Goal: Information Seeking & Learning: Check status

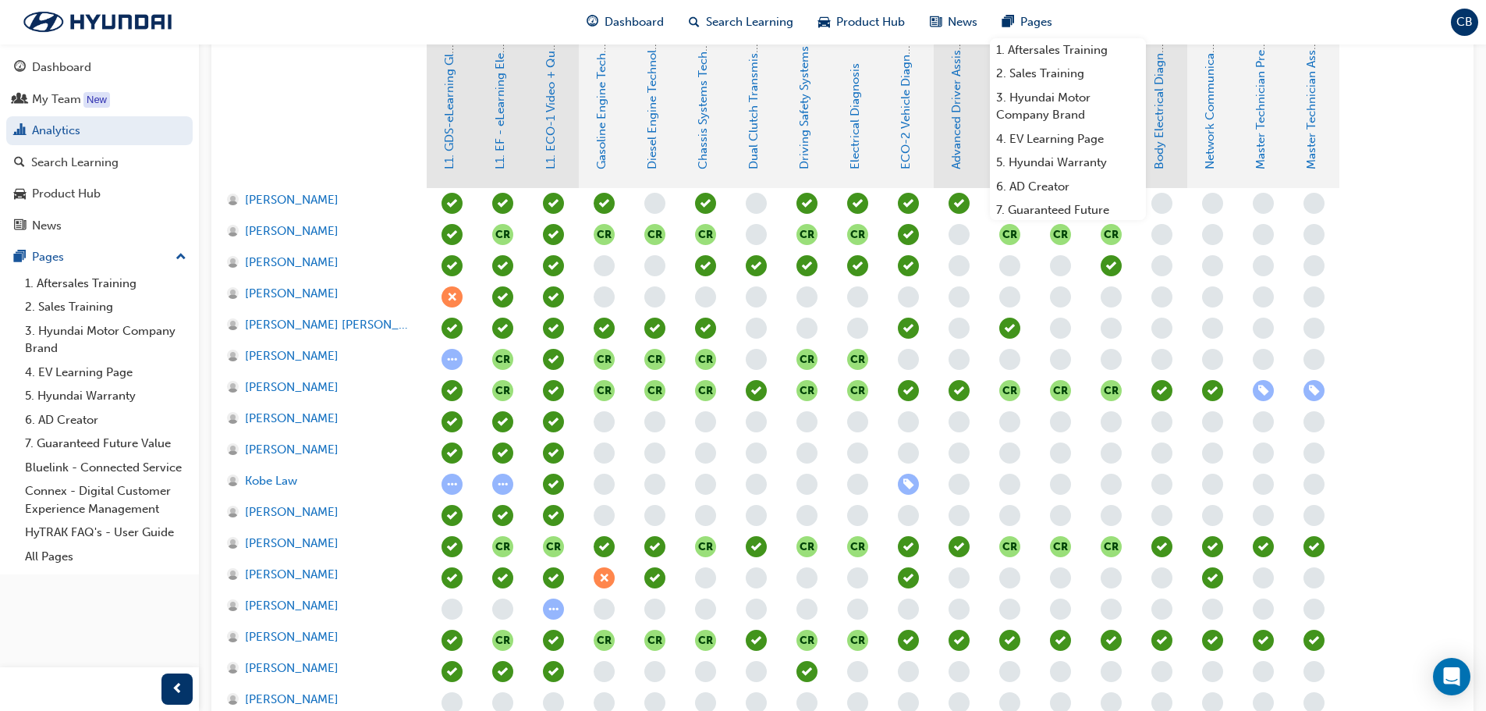
scroll to position [390, 0]
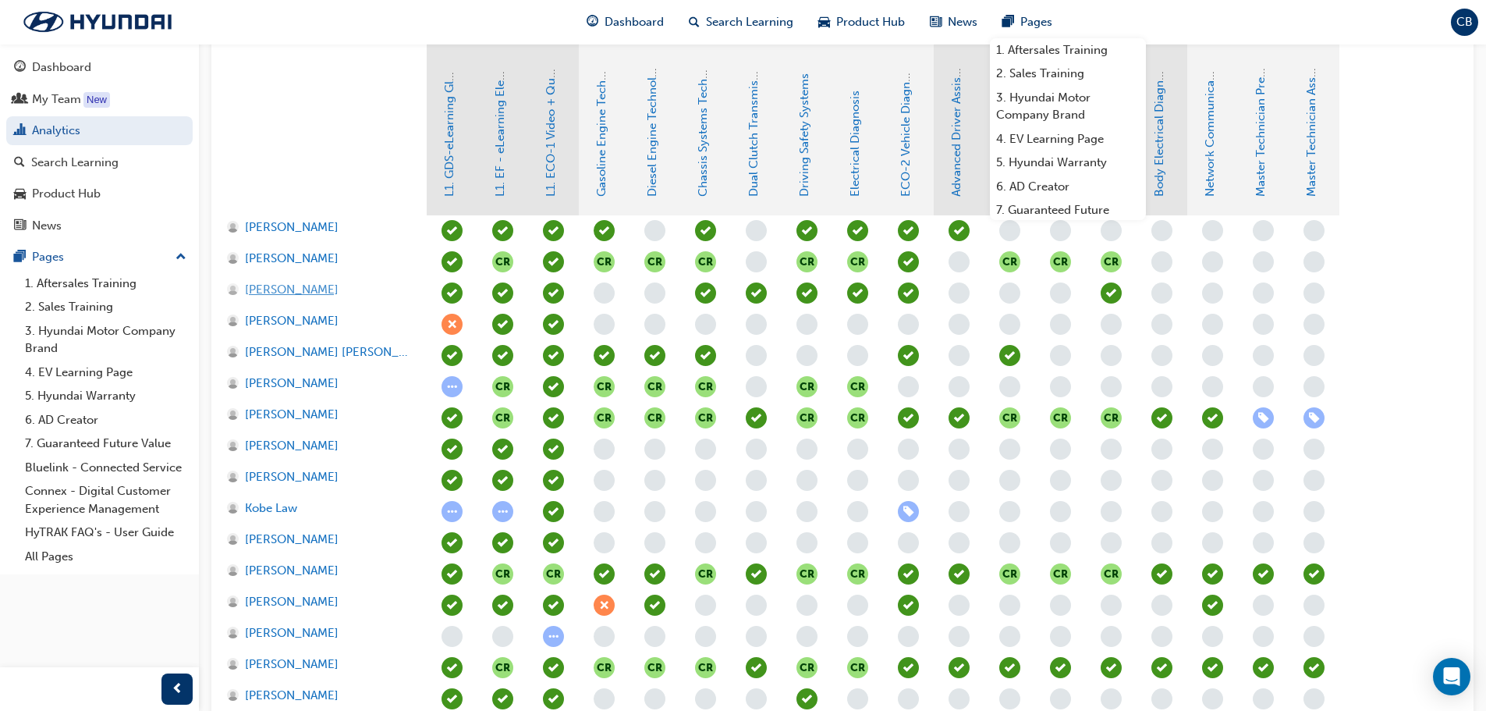
click at [308, 288] on span "[PERSON_NAME]" at bounding box center [292, 290] width 94 height 18
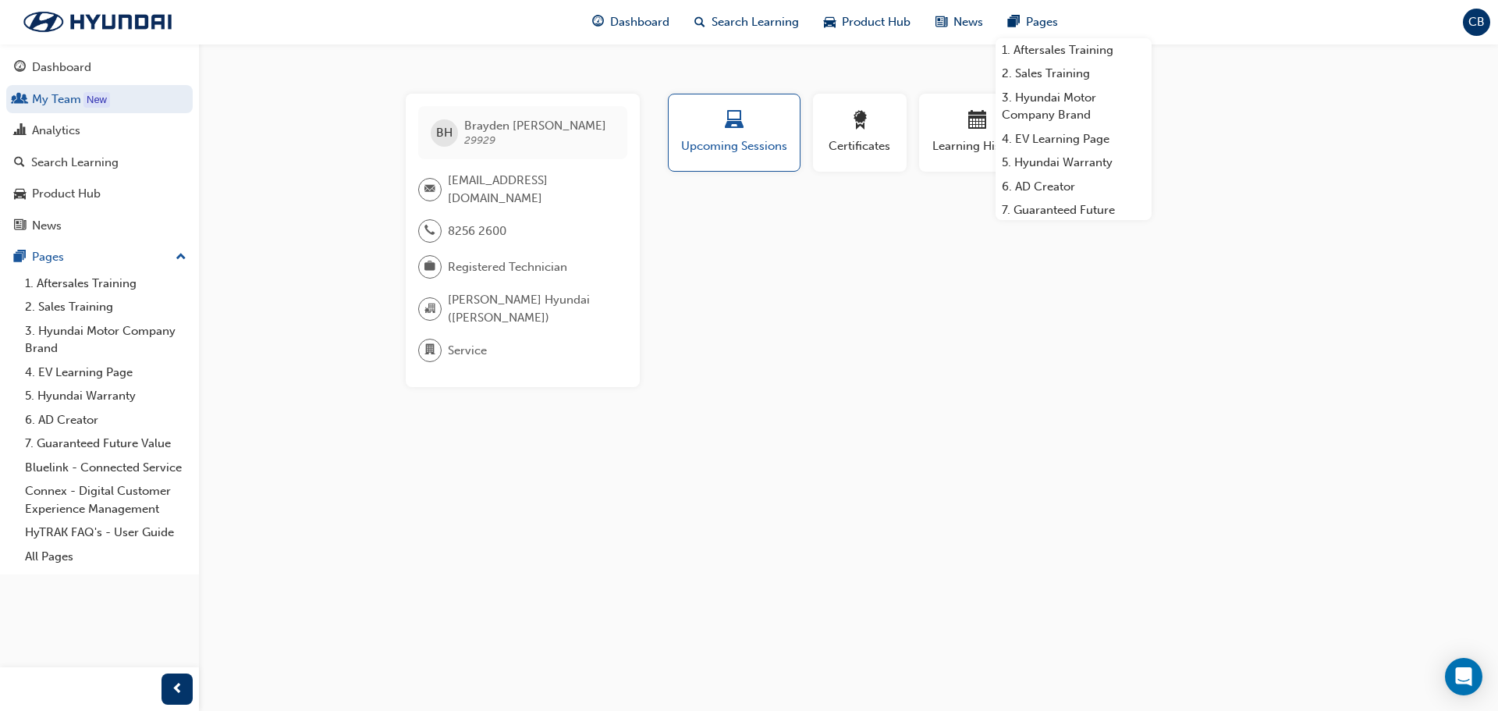
click at [1170, 328] on div "Profile Upcoming Sessions Certificates Learning History BH [PERSON_NAME] 29929 …" at bounding box center [978, 240] width 627 height 293
click at [963, 153] on span "Learning History" at bounding box center [978, 146] width 94 height 18
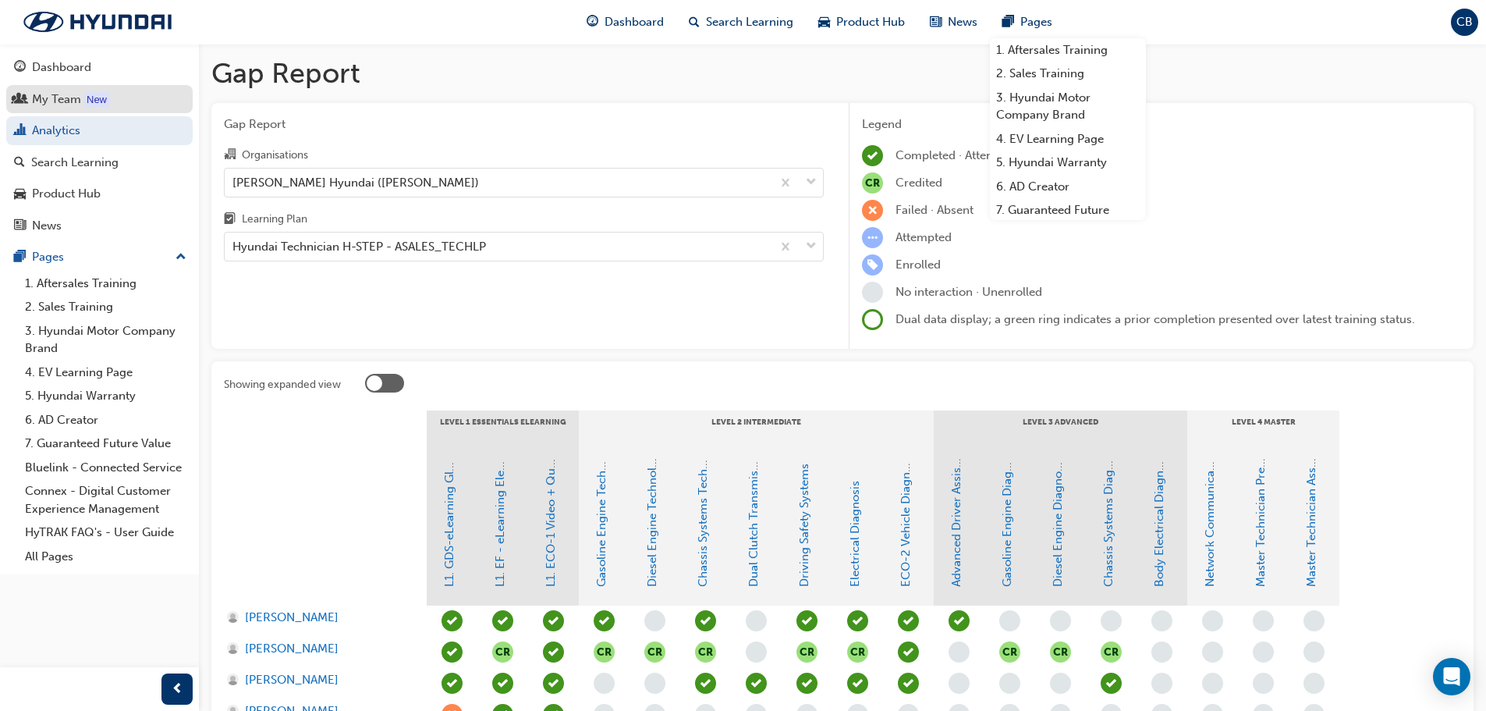
click at [44, 104] on div "My Team" at bounding box center [56, 99] width 49 height 18
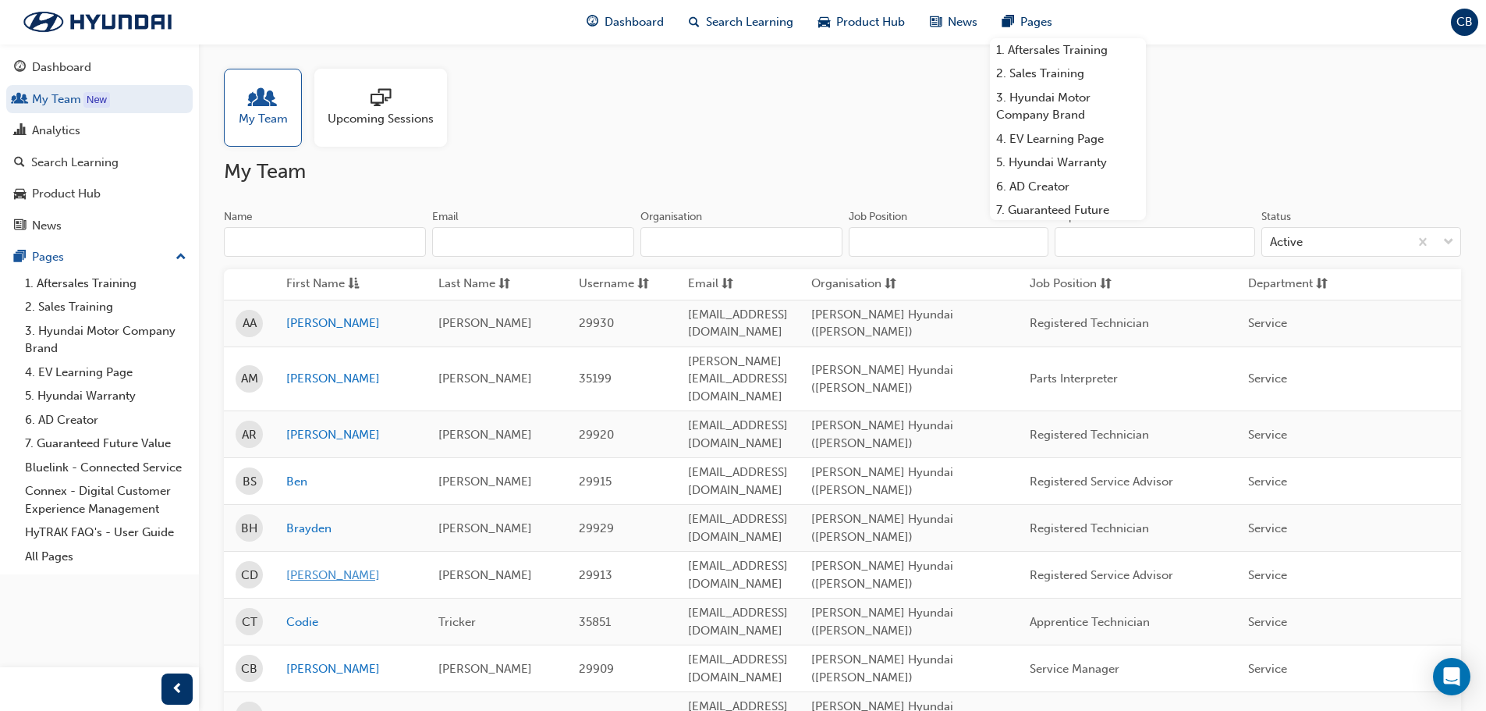
click at [310, 566] on link "[PERSON_NAME]" at bounding box center [350, 575] width 129 height 18
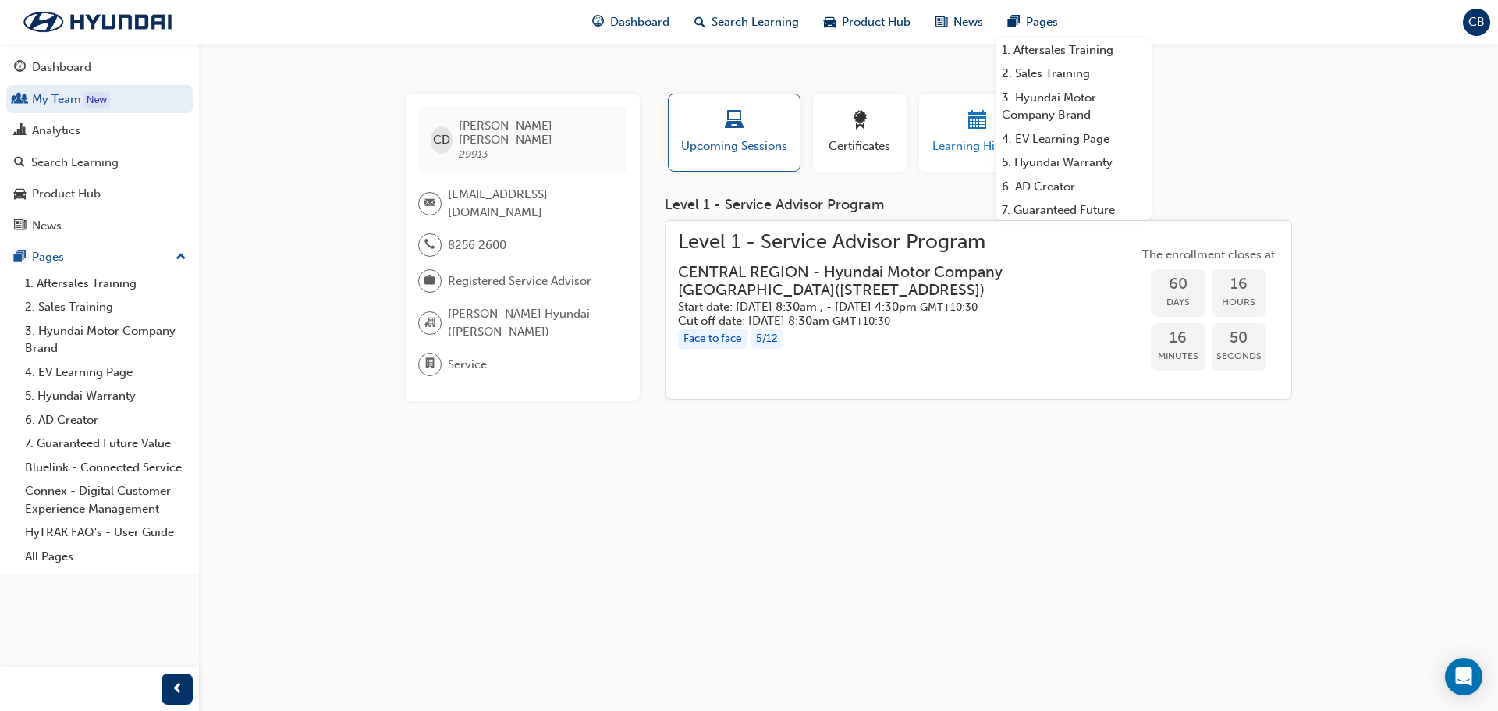
click at [951, 157] on button "Learning History" at bounding box center [977, 133] width 117 height 78
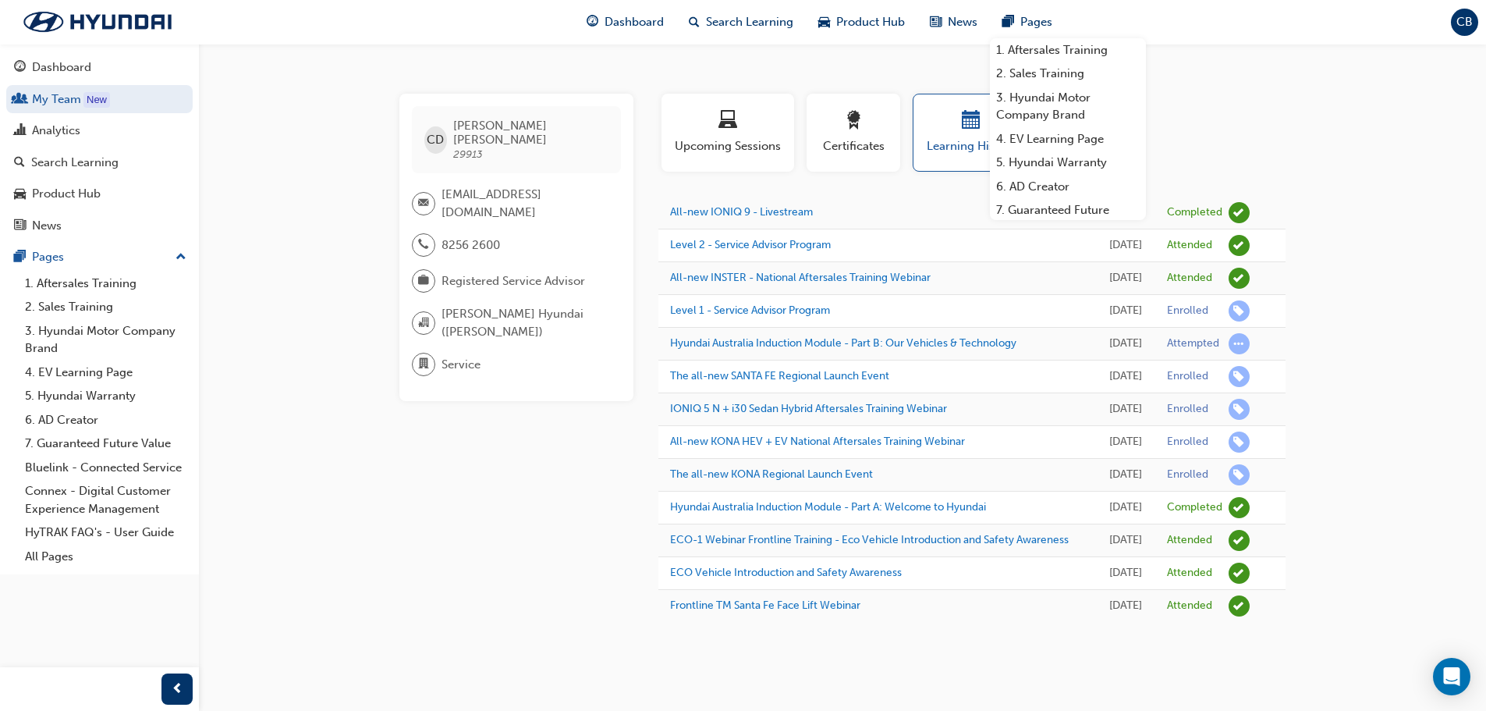
click at [307, 108] on div "CD [PERSON_NAME] 29913 [EMAIL_ADDRESS][DOMAIN_NAME] 8256 2600 Registered Servic…" at bounding box center [743, 355] width 1486 height 711
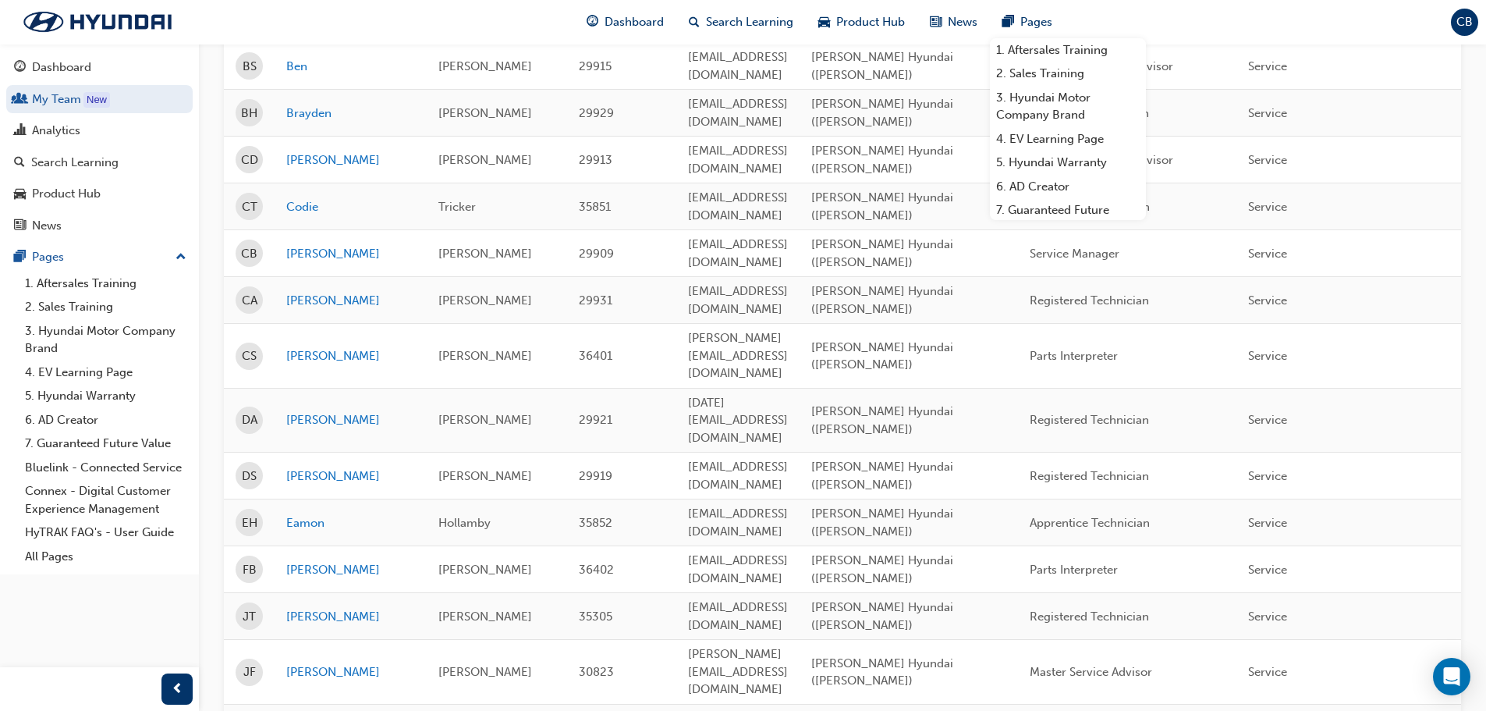
scroll to position [468, 0]
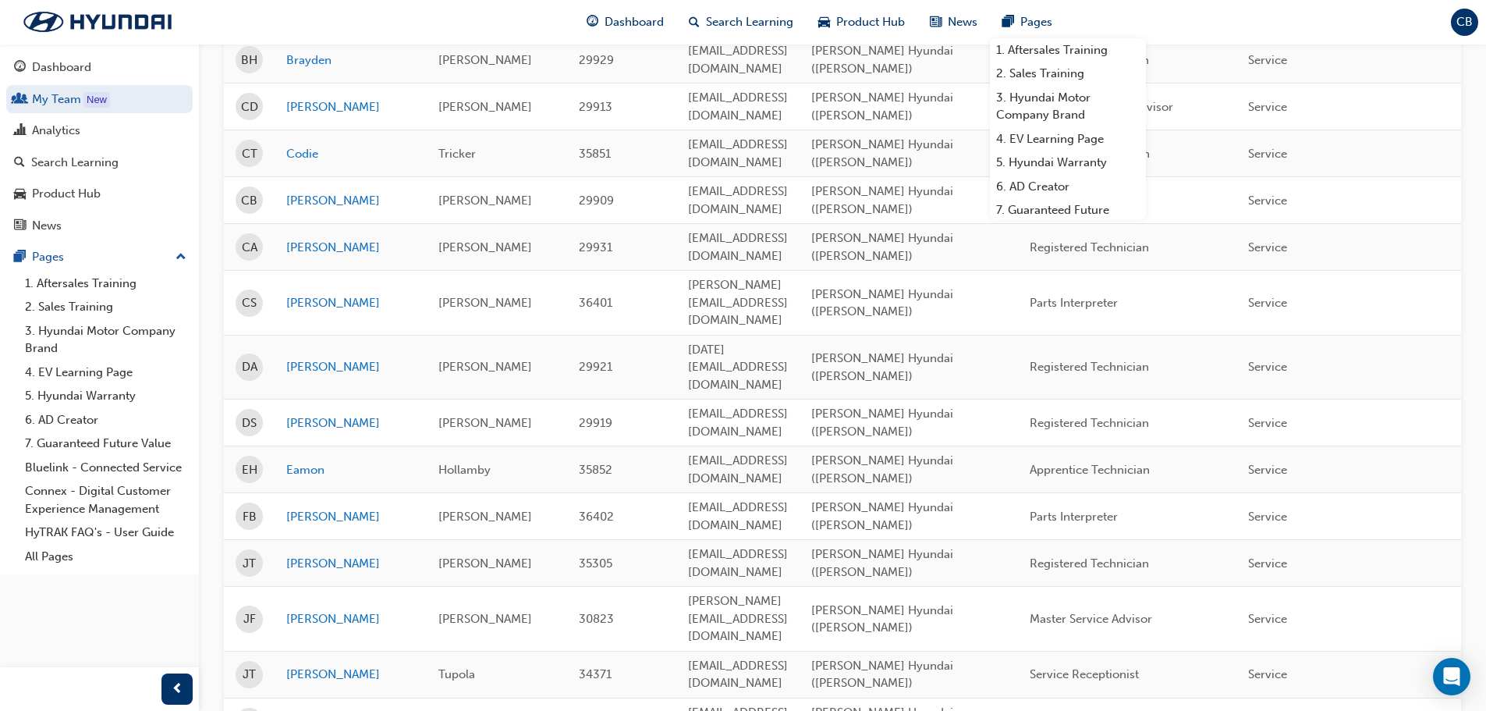
click at [301, 710] on link "Kobe" at bounding box center [350, 721] width 129 height 18
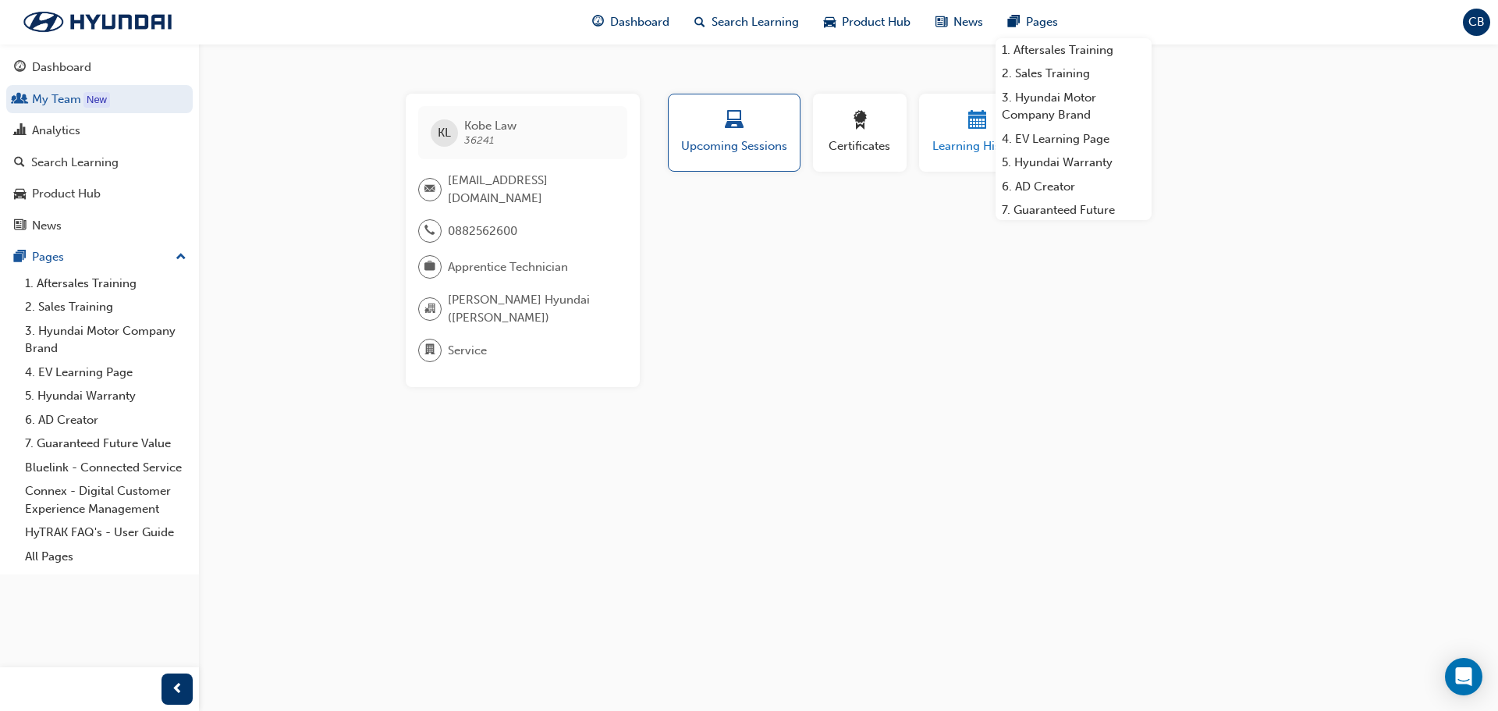
click at [966, 150] on span "Learning History" at bounding box center [978, 146] width 94 height 18
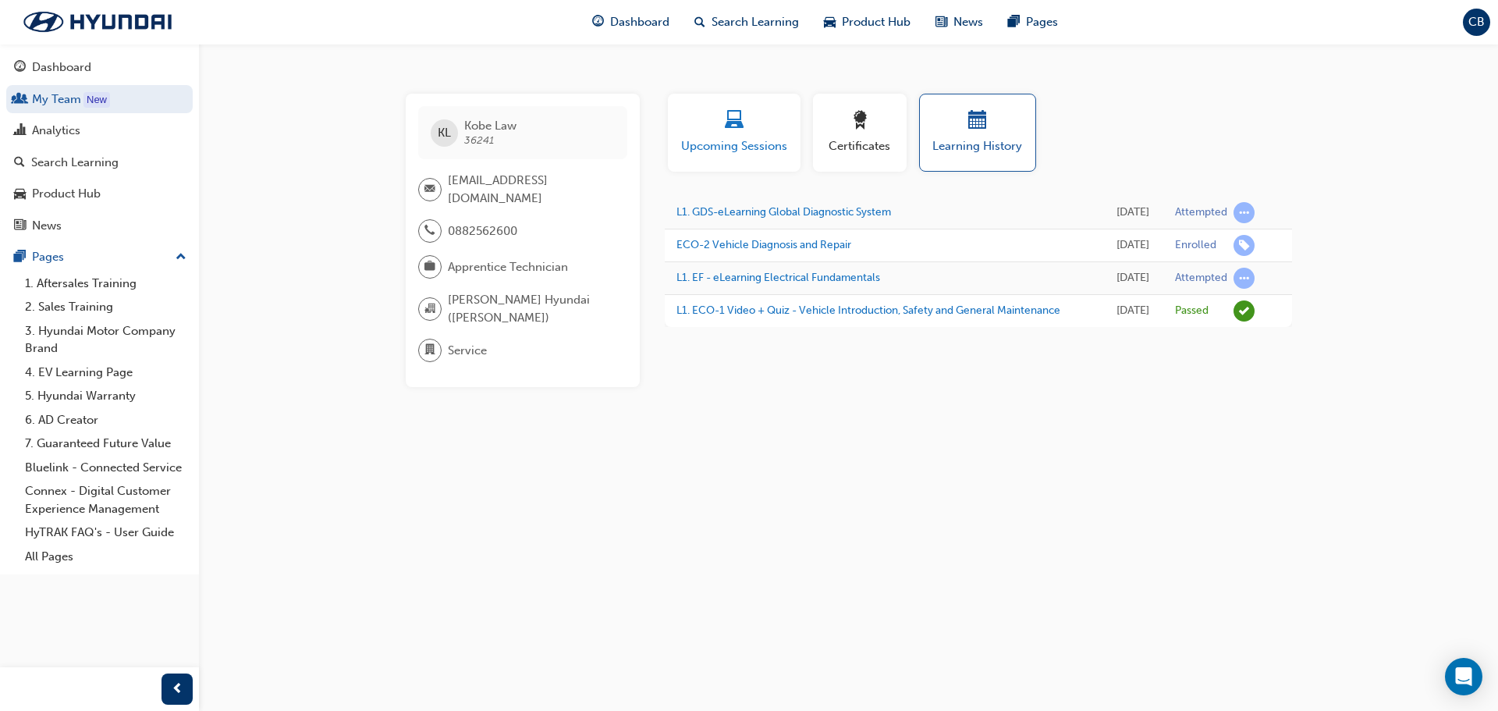
click at [761, 119] on div "button" at bounding box center [733, 123] width 109 height 24
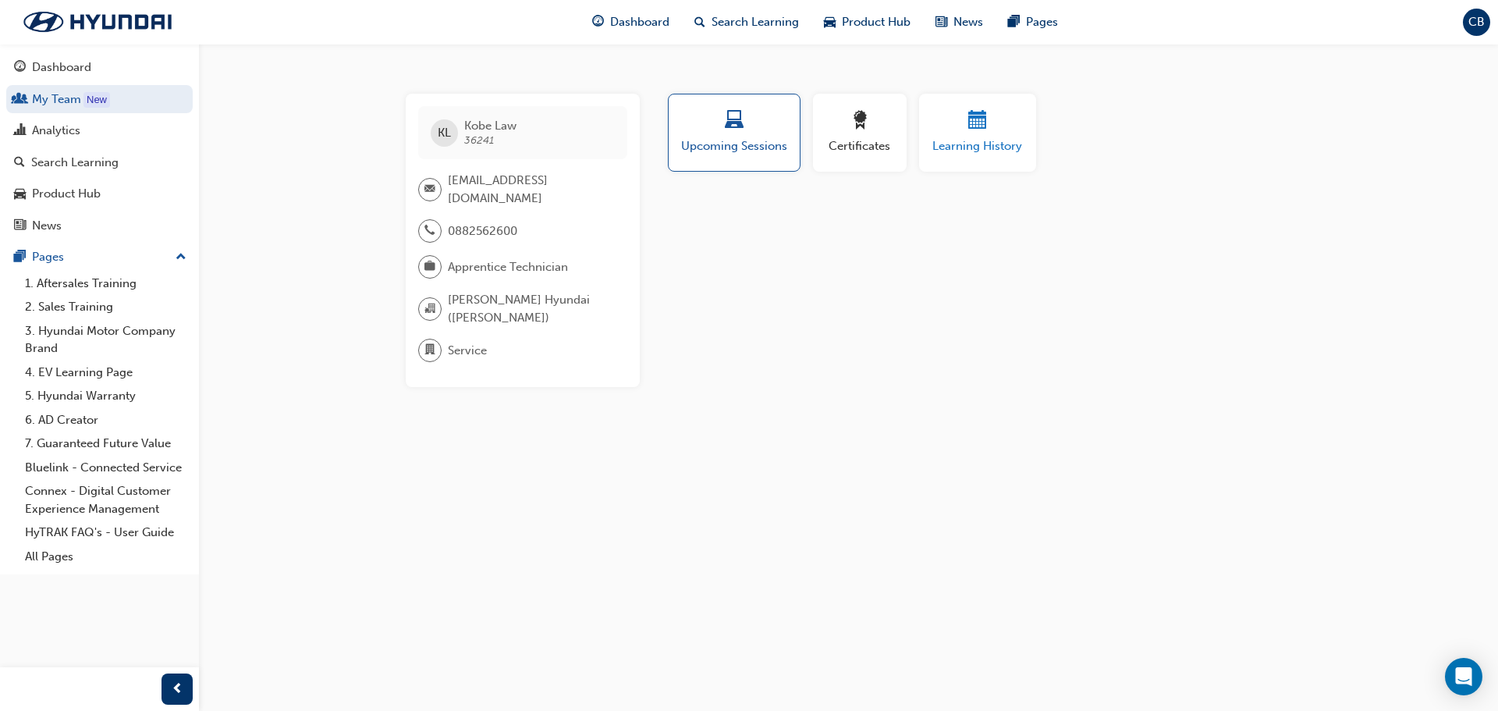
click at [961, 112] on div "button" at bounding box center [978, 123] width 94 height 24
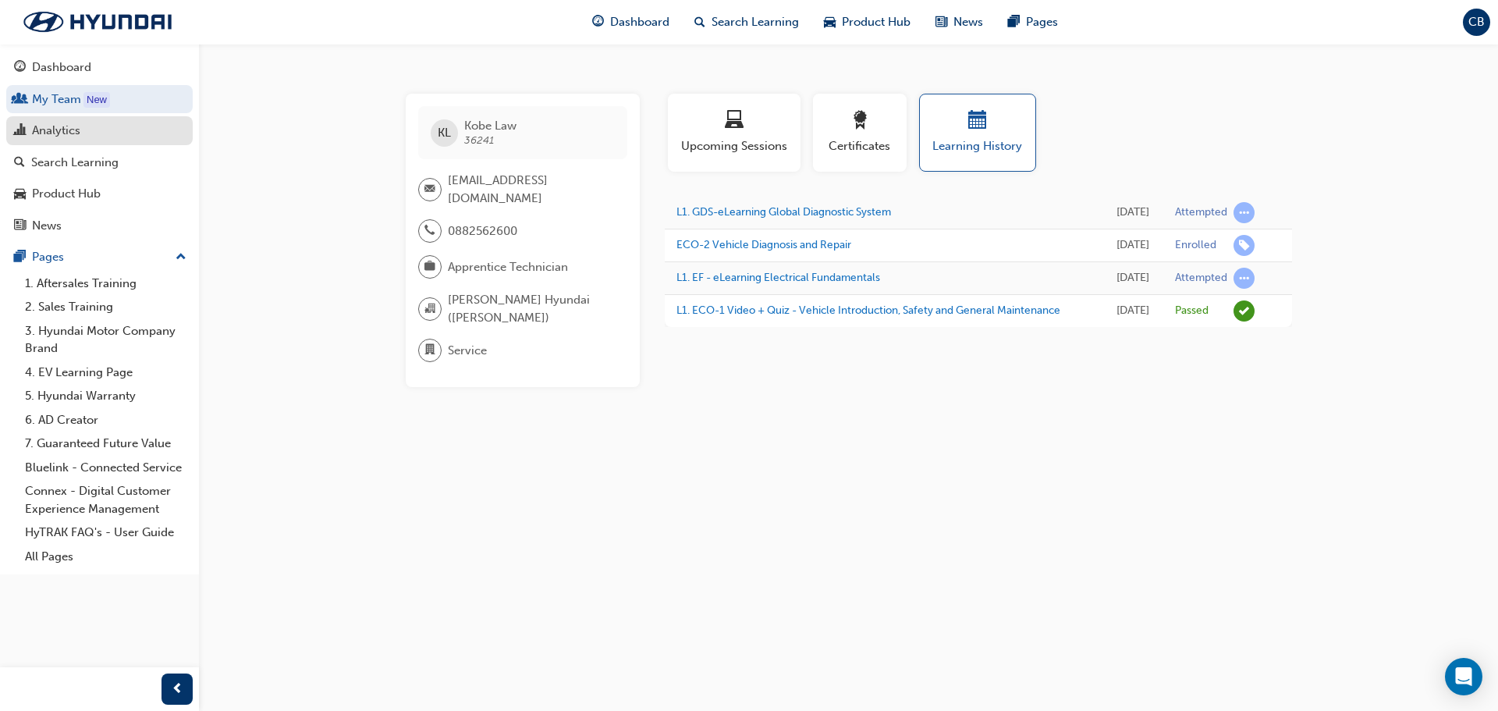
click at [48, 133] on div "Analytics" at bounding box center [56, 131] width 48 height 18
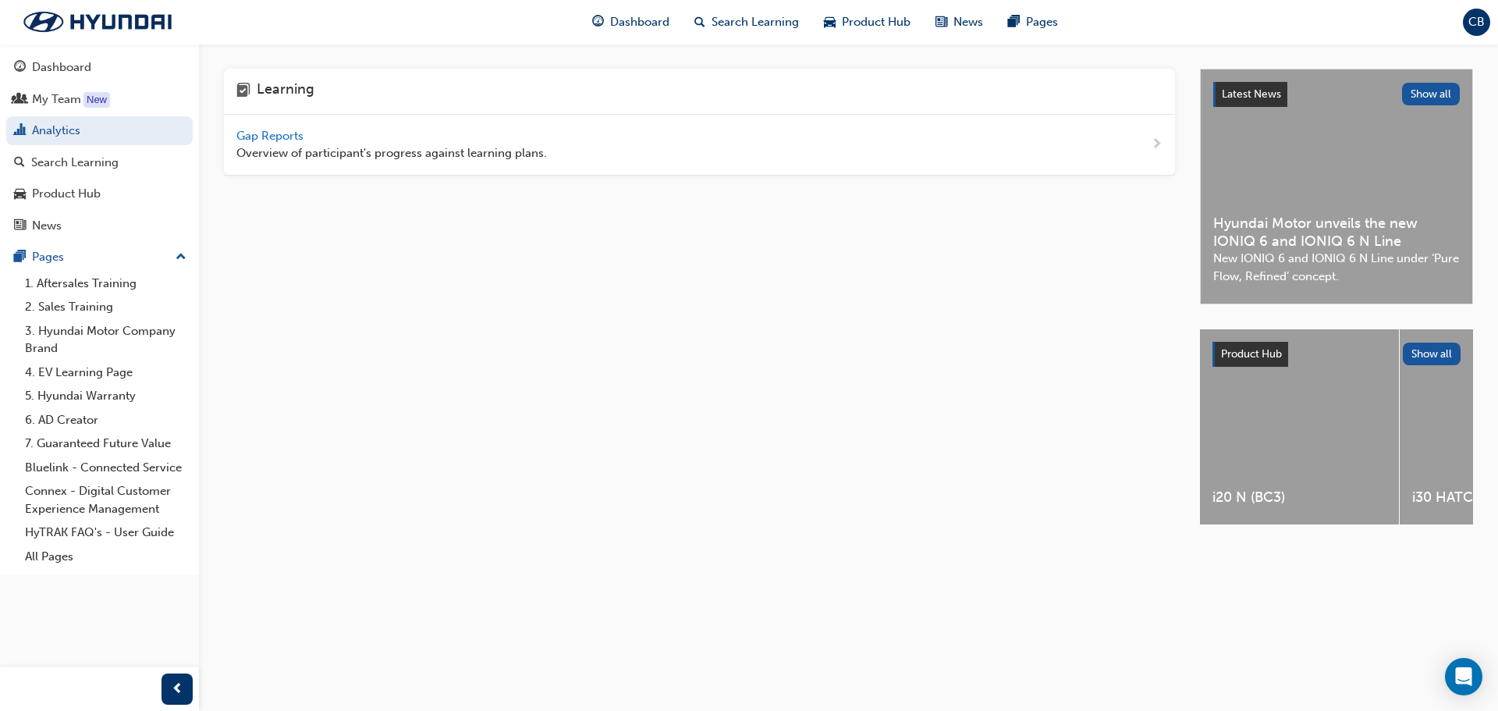
click at [262, 137] on span "Gap Reports" at bounding box center [271, 136] width 70 height 14
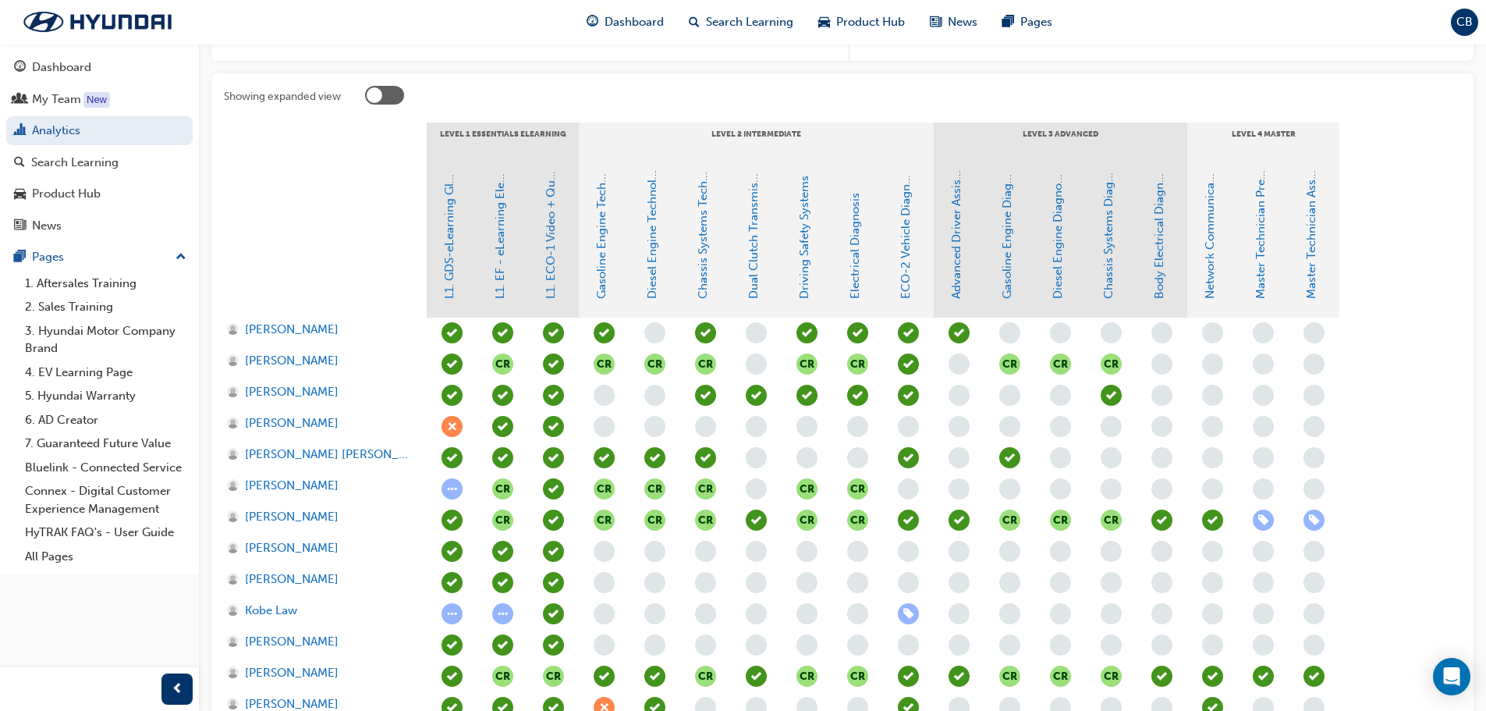
scroll to position [312, 0]
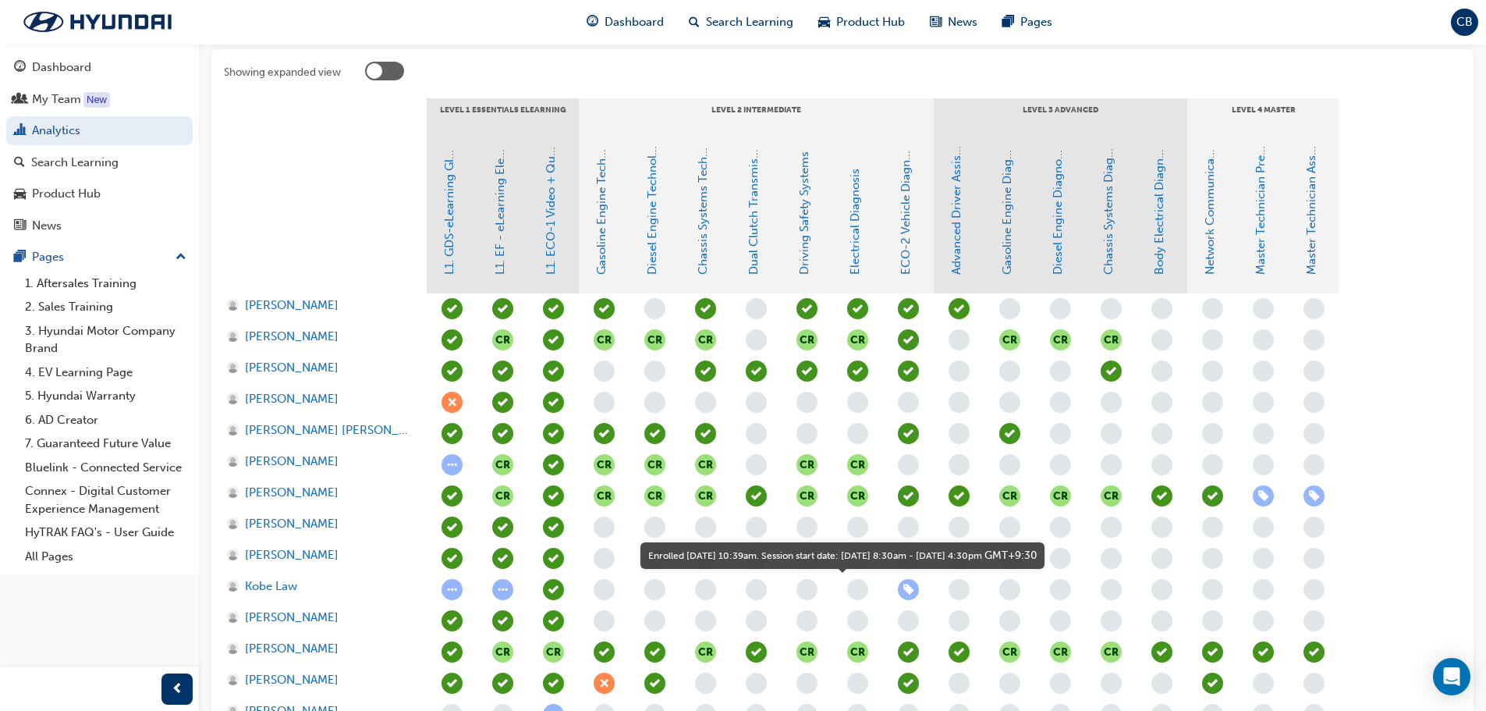
click at [907, 591] on span "learningRecordVerb_ENROLL-icon" at bounding box center [908, 589] width 21 height 21
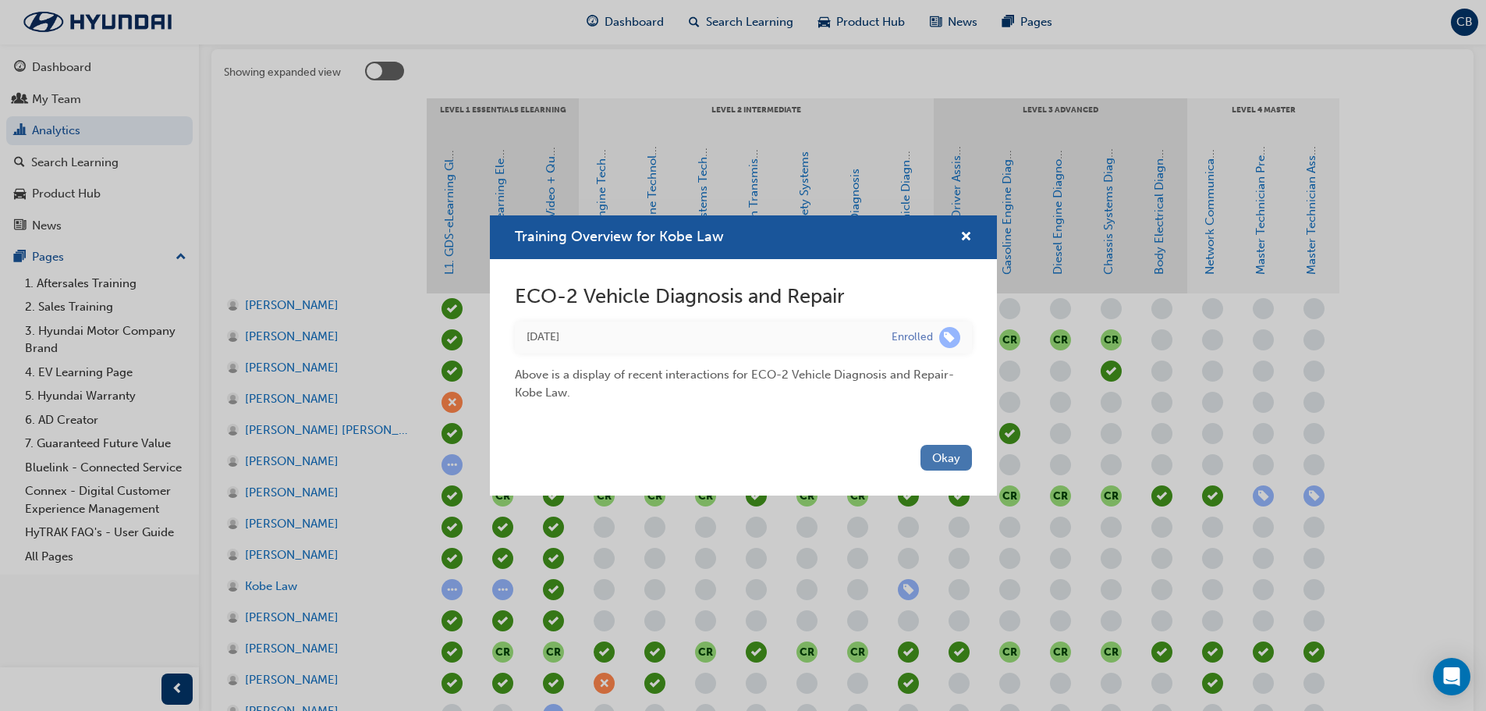
click at [952, 454] on button "Okay" at bounding box center [945, 458] width 51 height 26
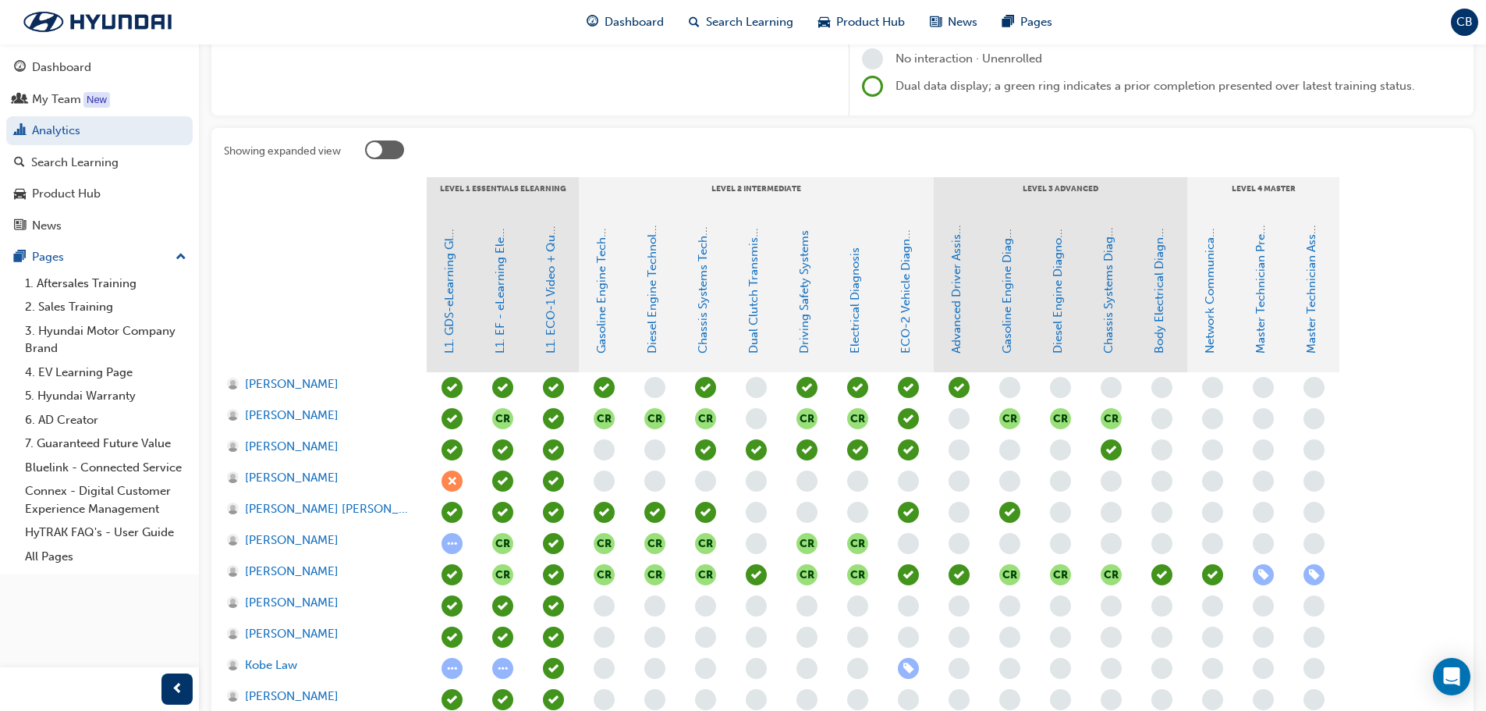
scroll to position [234, 0]
click at [1110, 446] on span "learningRecordVerb_ATTEND-icon" at bounding box center [1111, 448] width 21 height 21
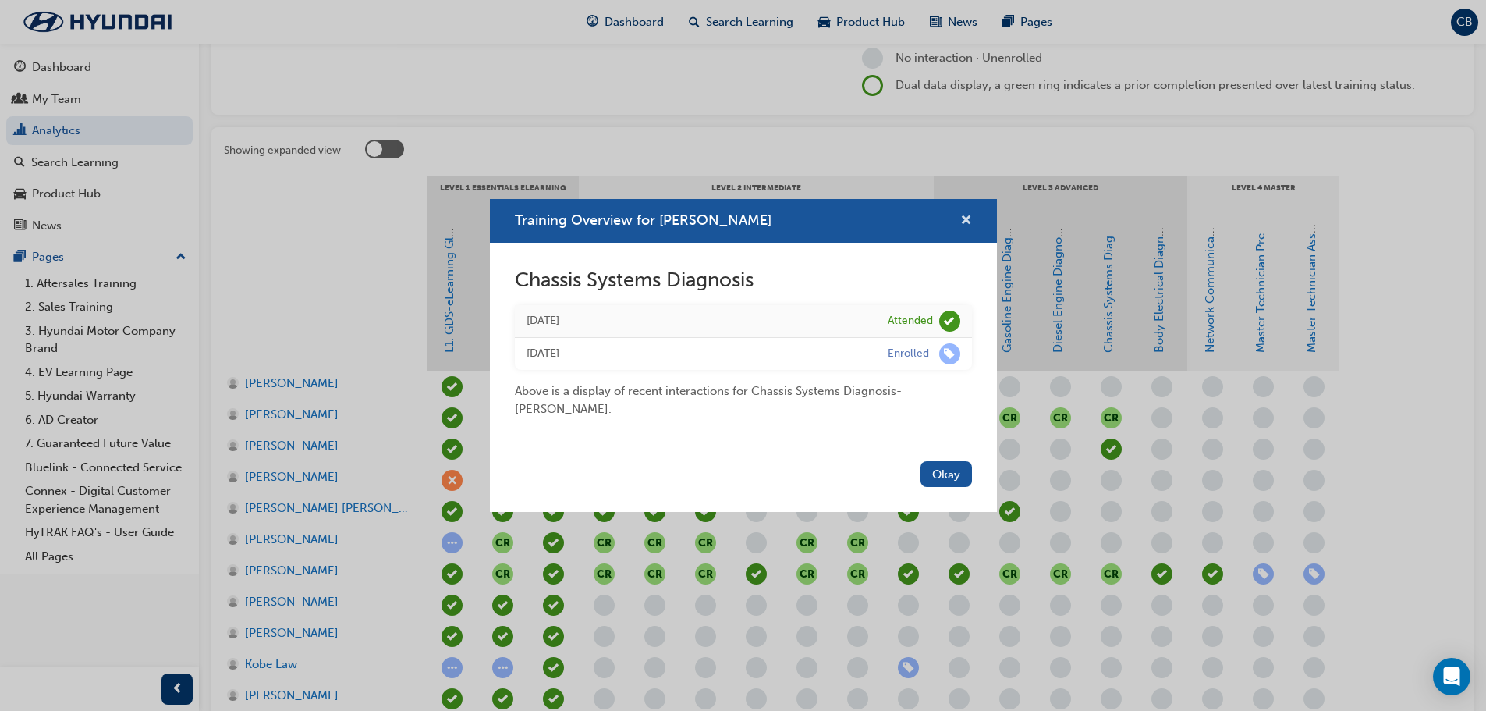
click at [967, 215] on span "cross-icon" at bounding box center [966, 222] width 12 height 14
